Goal: Task Accomplishment & Management: Manage account settings

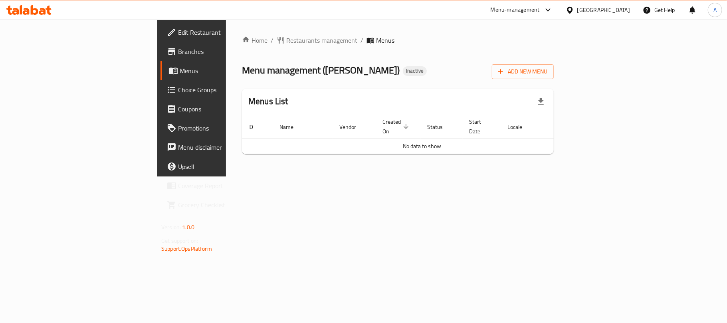
click at [554, 57] on div "Home / Restaurants management / Menus Menu management ( [PERSON_NAME] ) Inactiv…" at bounding box center [398, 98] width 312 height 125
click at [554, 64] on button "Add New Menu" at bounding box center [523, 71] width 62 height 15
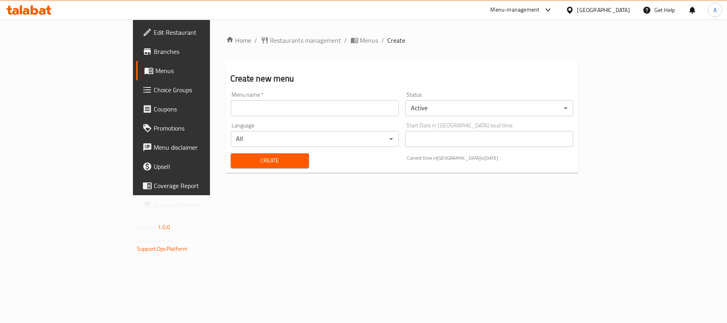
drag, startPoint x: 305, startPoint y: 95, endPoint x: 278, endPoint y: 103, distance: 28.3
click at [303, 95] on div "Menu name   * Menu name *" at bounding box center [315, 104] width 168 height 24
click at [260, 111] on input "text" at bounding box center [315, 108] width 168 height 16
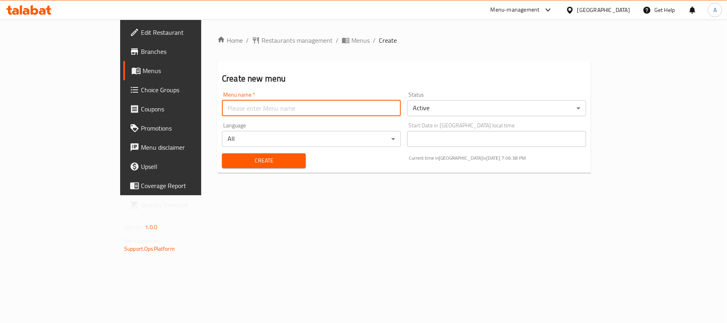
type input "Neww"
click at [217, 152] on div "Create" at bounding box center [263, 160] width 93 height 24
click at [228, 160] on span "Create" at bounding box center [263, 161] width 71 height 10
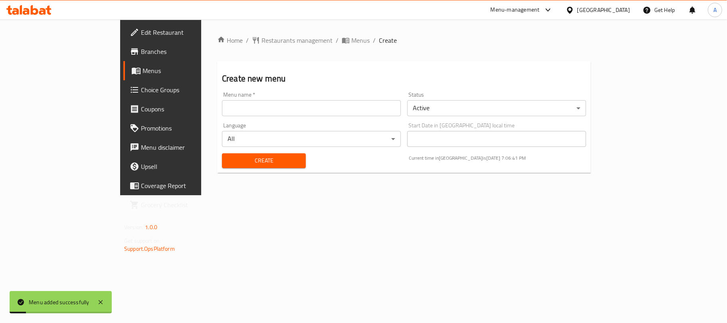
click at [142, 73] on span "Menus" at bounding box center [188, 71] width 93 height 10
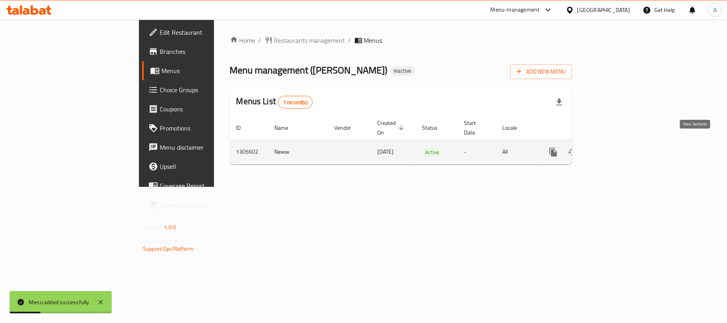
click at [615, 147] on icon "enhanced table" at bounding box center [611, 152] width 10 height 10
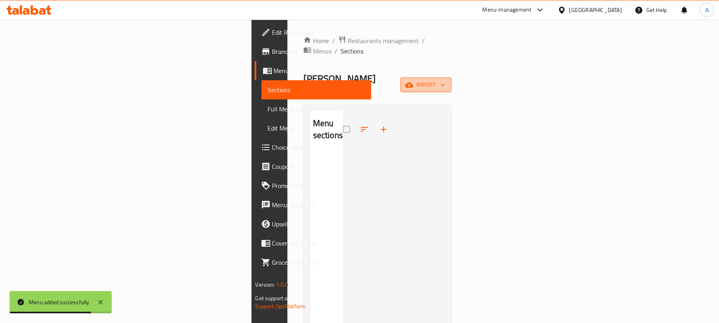
click at [445, 80] on span "import" at bounding box center [426, 85] width 38 height 10
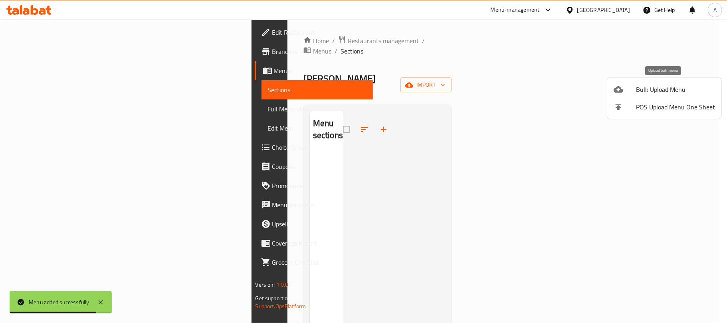
click at [639, 94] on span "Bulk Upload Menu" at bounding box center [675, 90] width 79 height 10
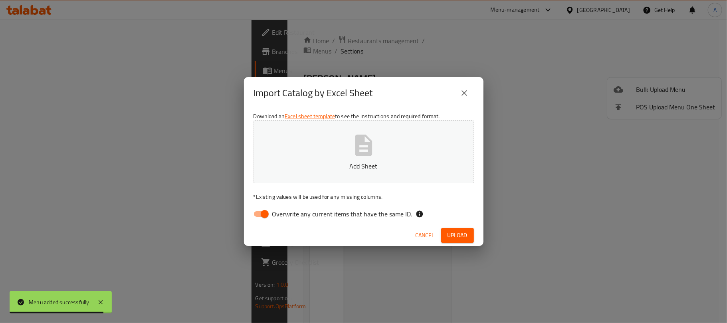
click at [291, 203] on div "Download an Excel sheet template to see the instructions and required format. A…" at bounding box center [363, 167] width 239 height 116
click at [291, 215] on span "Overwrite any current items that have the same ID." at bounding box center [342, 214] width 140 height 10
click at [287, 215] on input "Overwrite any current items that have the same ID." at bounding box center [264, 213] width 45 height 15
checkbox input "false"
click at [315, 162] on p "Add Sheet" at bounding box center [364, 166] width 196 height 10
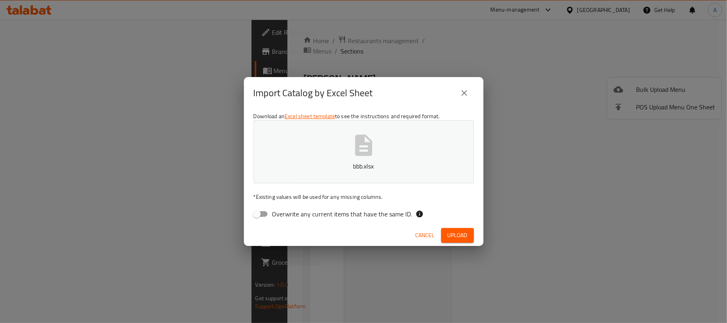
click at [448, 240] on span "Upload" at bounding box center [457, 235] width 20 height 10
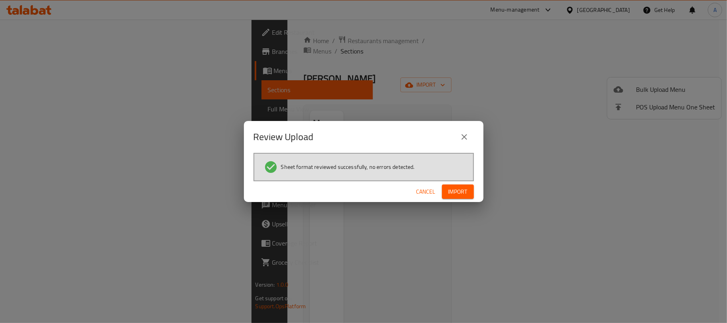
click at [467, 189] on span "Import" at bounding box center [457, 192] width 19 height 10
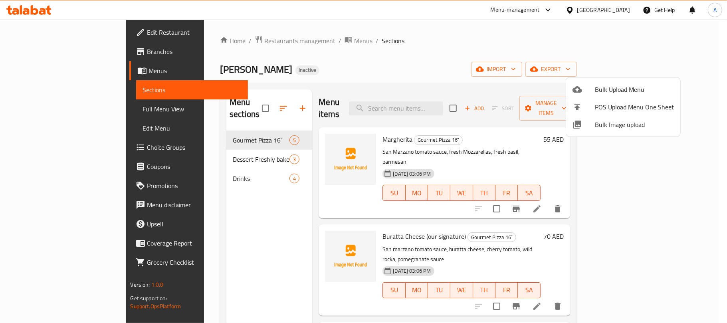
click at [65, 109] on div at bounding box center [363, 161] width 727 height 323
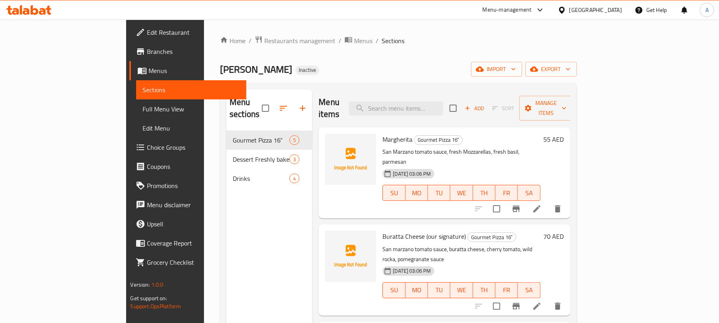
click at [142, 109] on span "Full Menu View" at bounding box center [190, 109] width 97 height 10
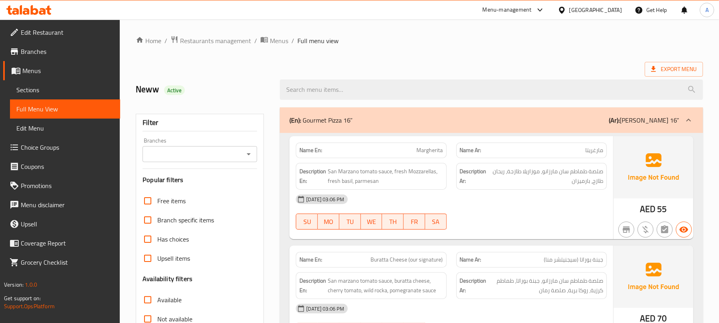
scroll to position [106, 0]
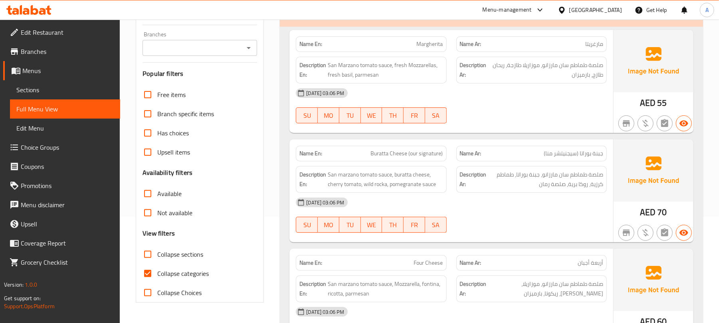
click at [181, 281] on label "Collapse categories" at bounding box center [173, 273] width 71 height 19
click at [157, 281] on input "Collapse categories" at bounding box center [147, 273] width 19 height 19
checkbox input "false"
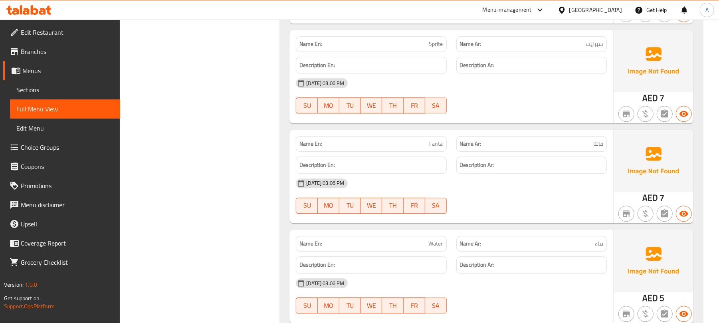
scroll to position [1345, 0]
